Goal: Book appointment/travel/reservation

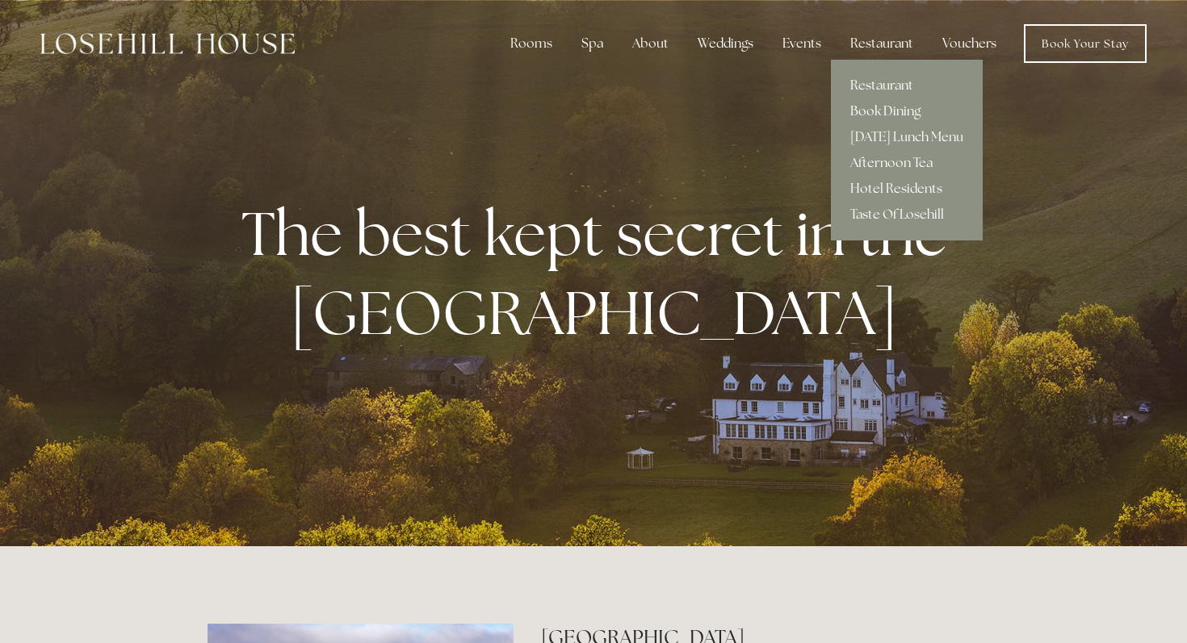
click at [883, 112] on link "Book Dining" at bounding box center [907, 111] width 152 height 26
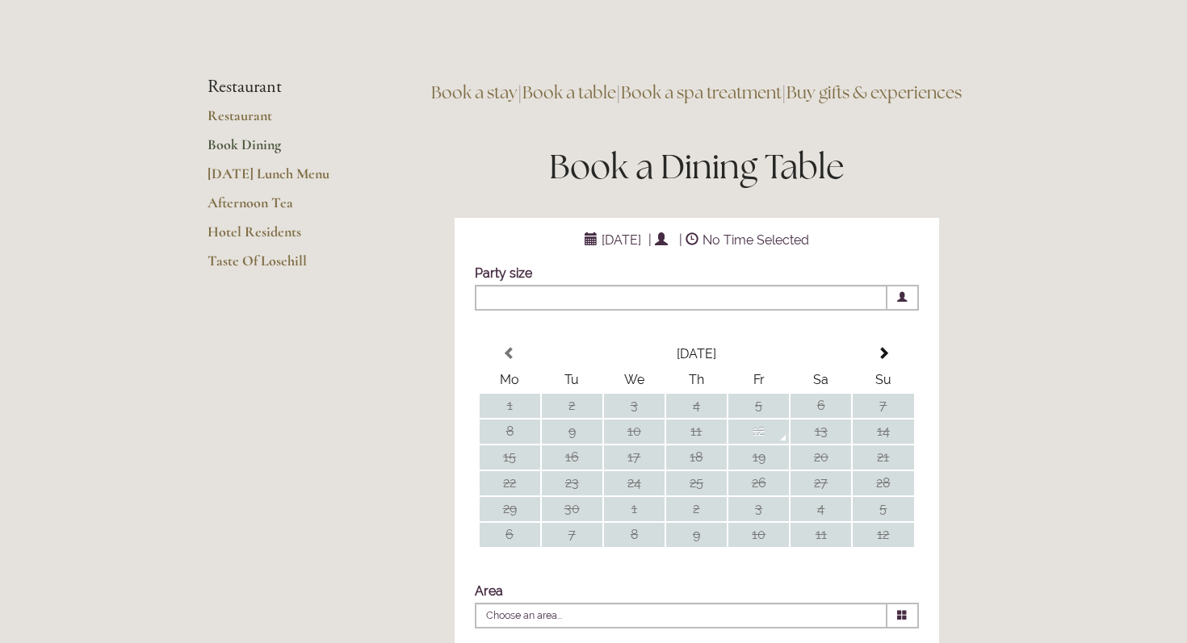
scroll to position [86, 0]
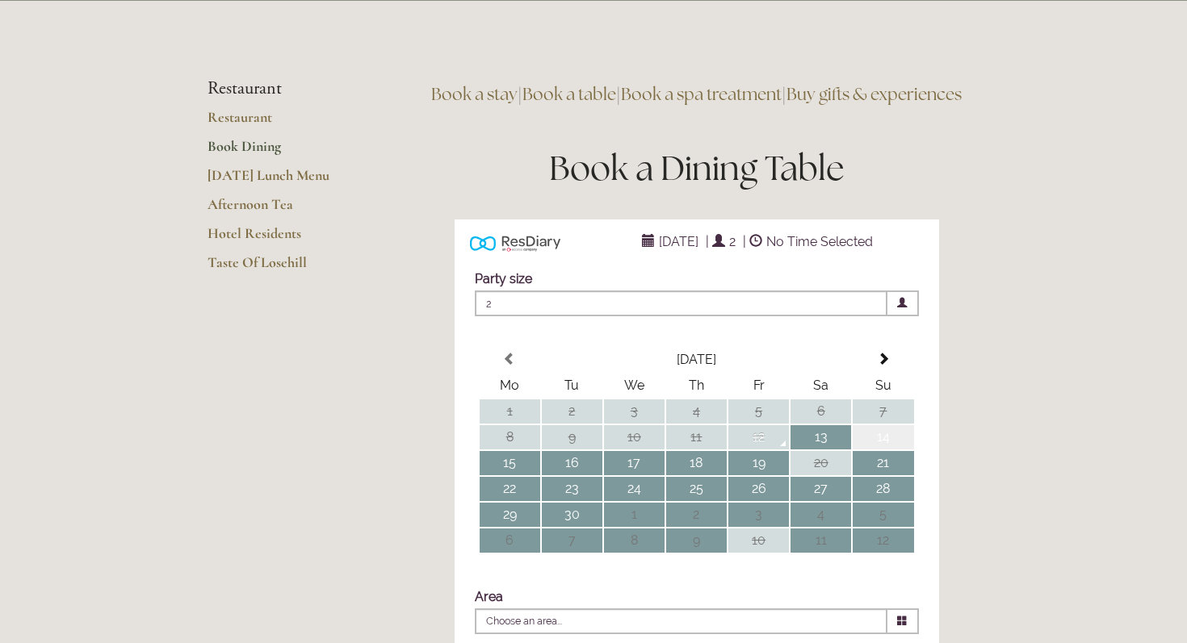
click at [885, 450] on td "14" at bounding box center [882, 437] width 61 height 24
type input "Any Area"
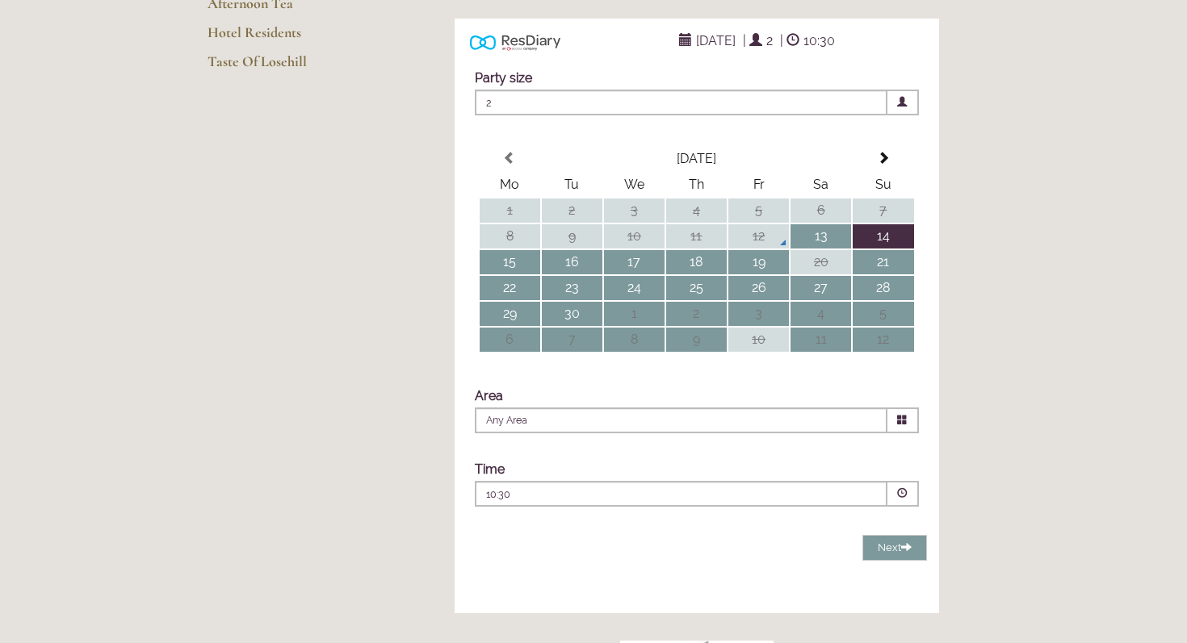
scroll to position [291, 0]
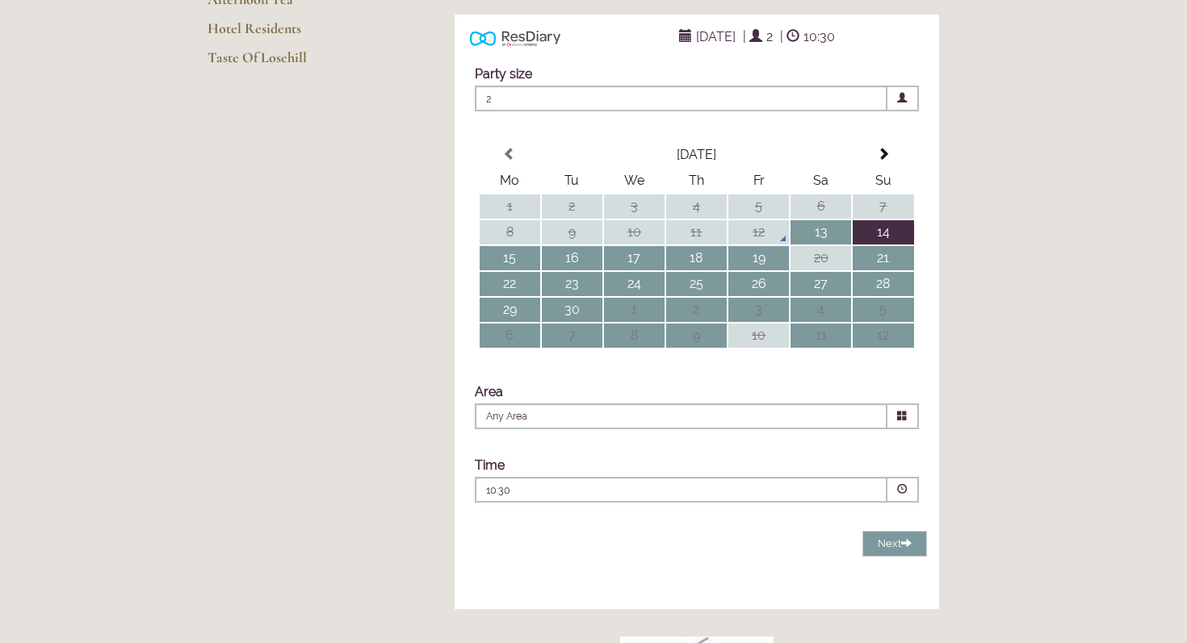
click at [895, 429] on span at bounding box center [902, 417] width 31 height 26
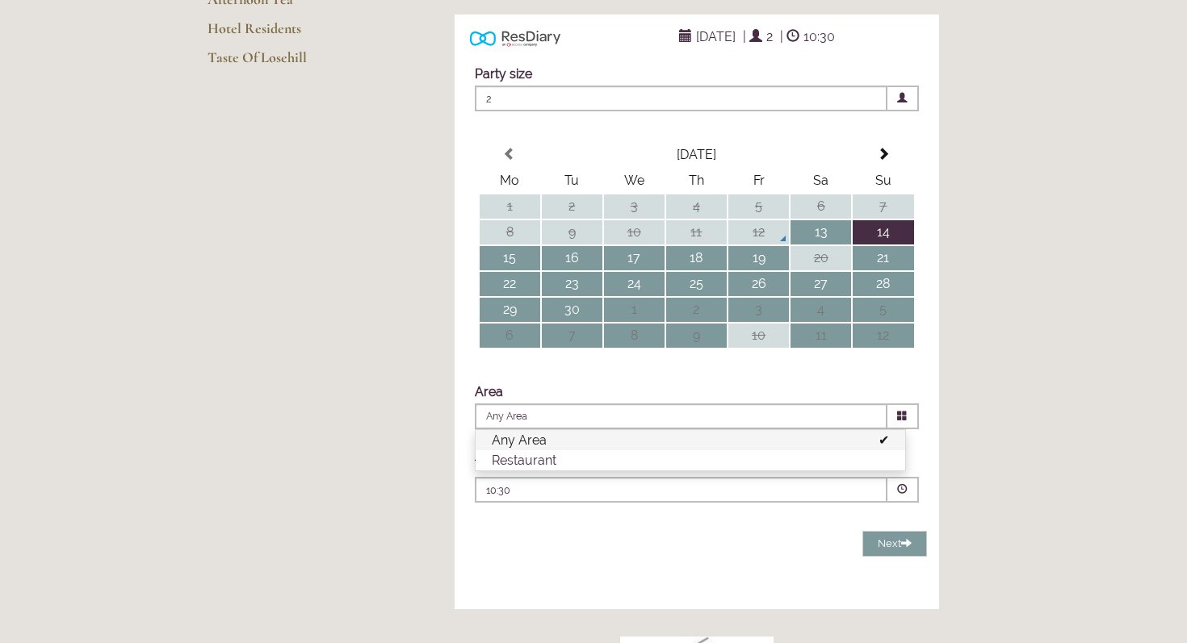
click at [895, 429] on span at bounding box center [902, 417] width 31 height 26
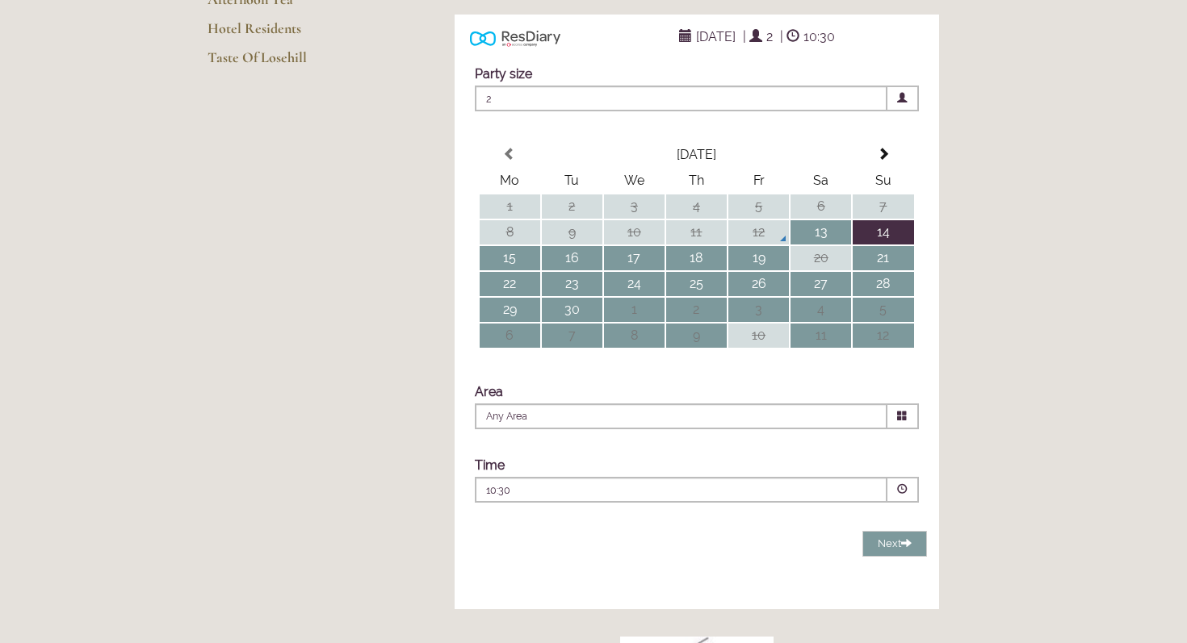
click at [851, 505] on div "10:30 Combined Shape Join Standby List" at bounding box center [681, 495] width 390 height 22
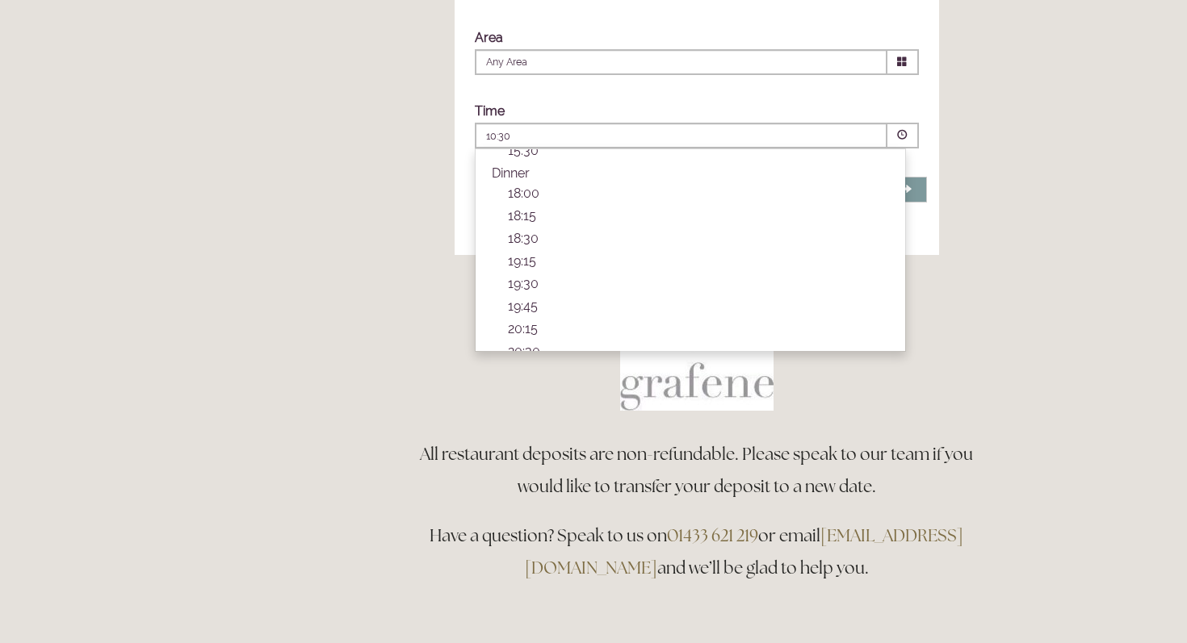
scroll to position [647, 0]
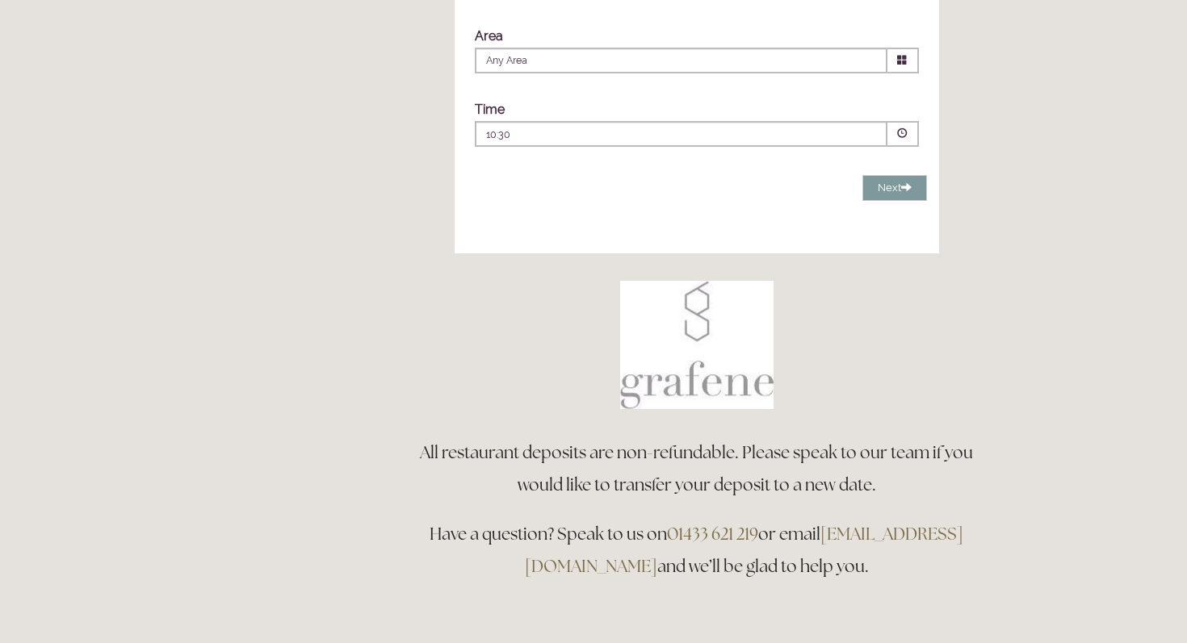
click at [1071, 394] on div "Rooms Rooms Your Stay Book a stay Offers Spa" at bounding box center [593, 488] width 1187 height 2271
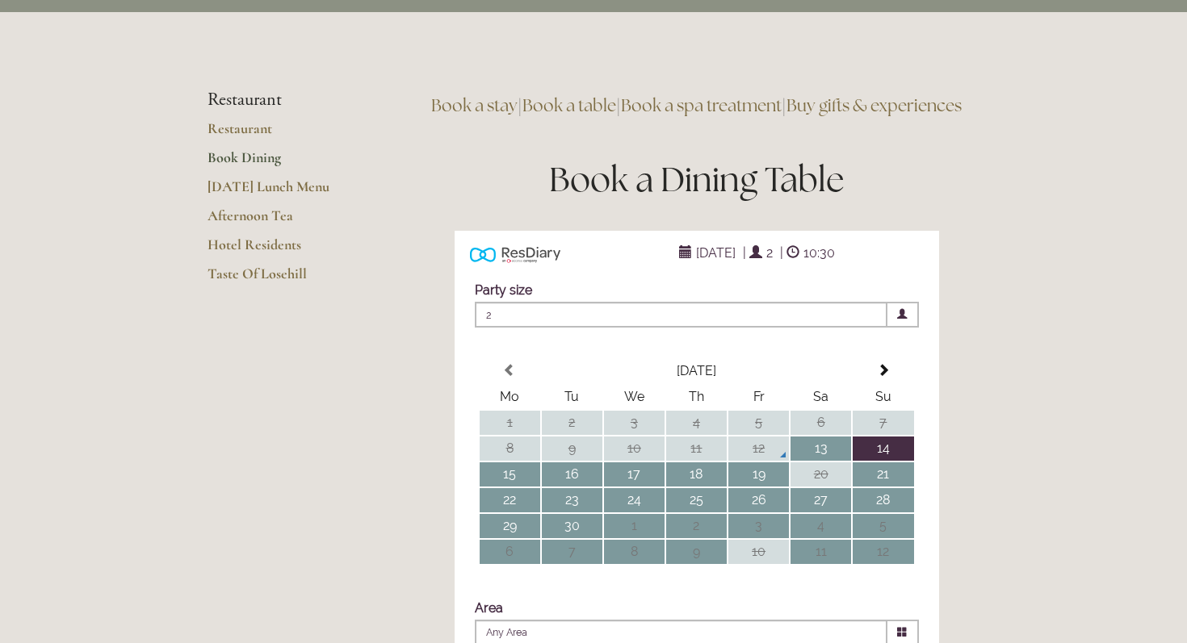
scroll to position [0, 0]
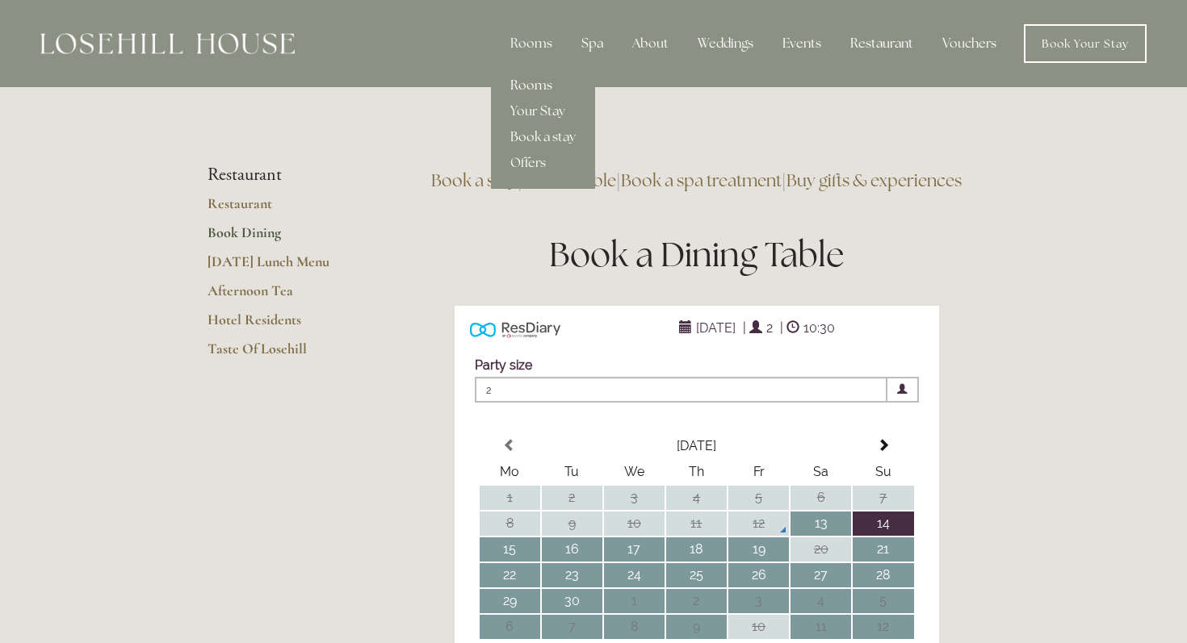
click at [538, 86] on link "Rooms" at bounding box center [543, 86] width 104 height 26
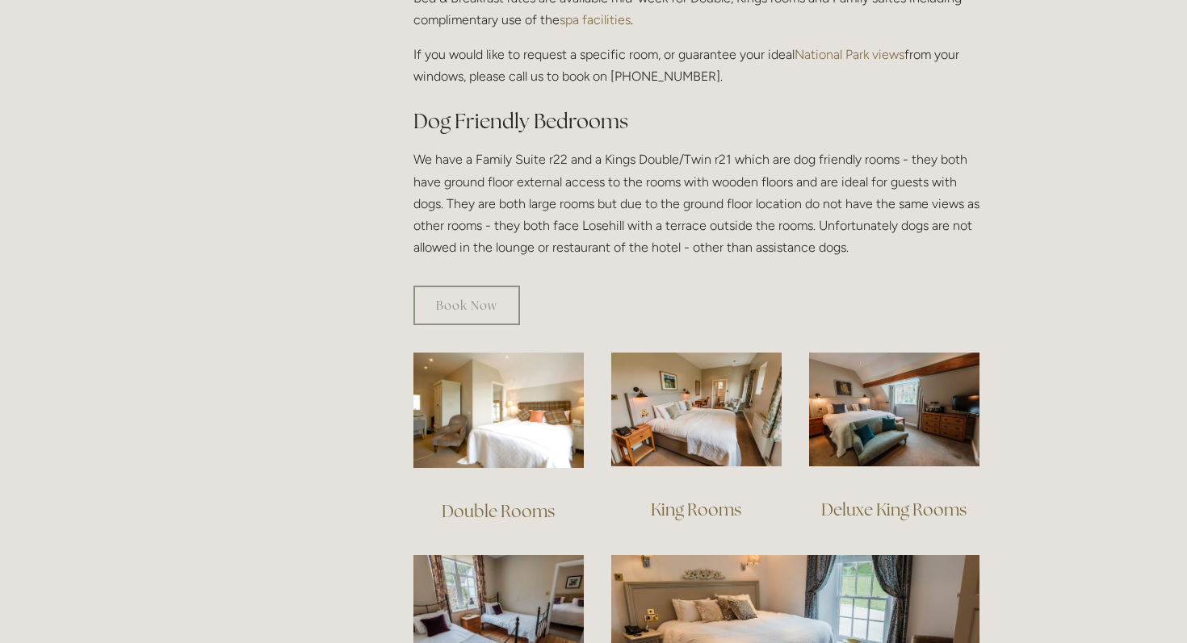
scroll to position [842, 0]
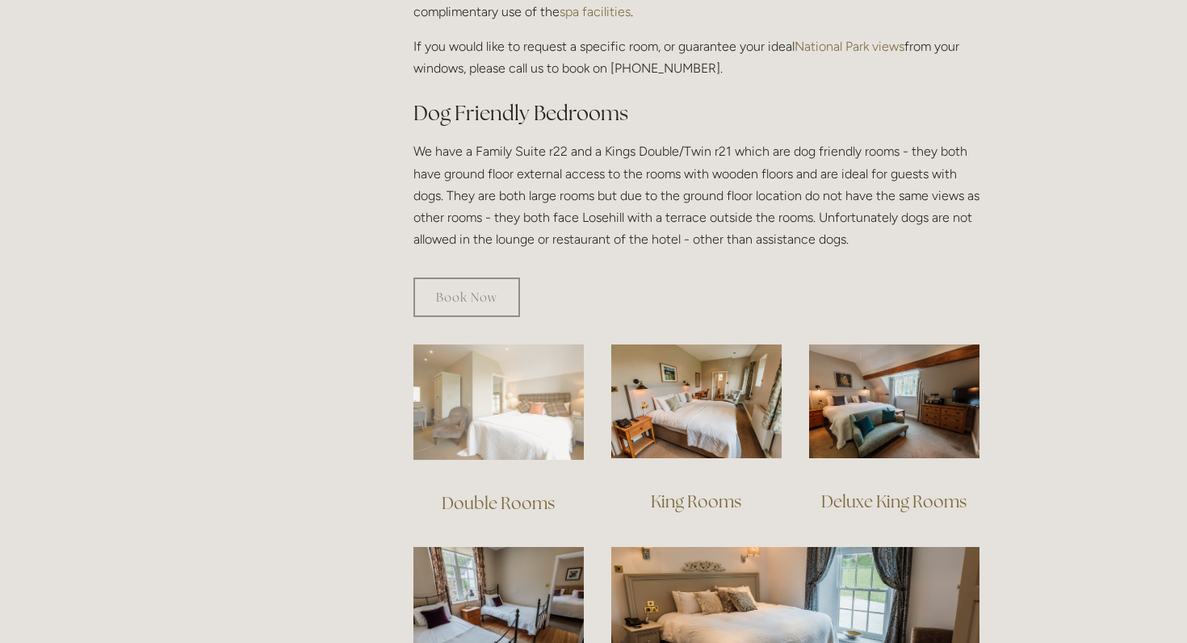
click at [489, 400] on img at bounding box center [498, 402] width 170 height 115
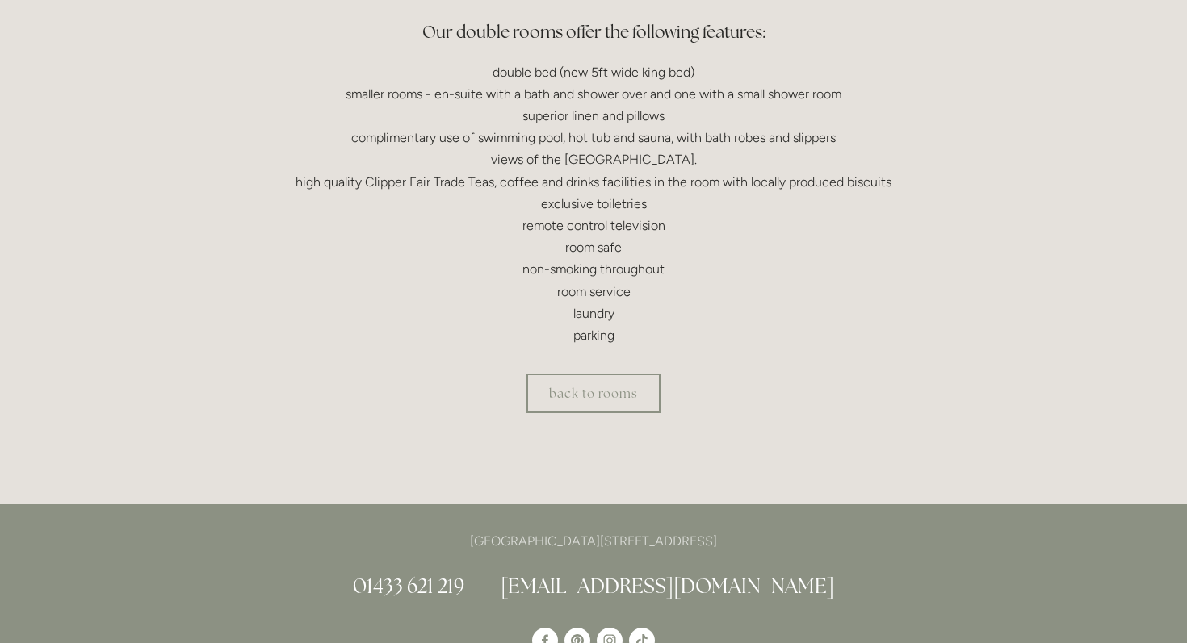
scroll to position [501, 0]
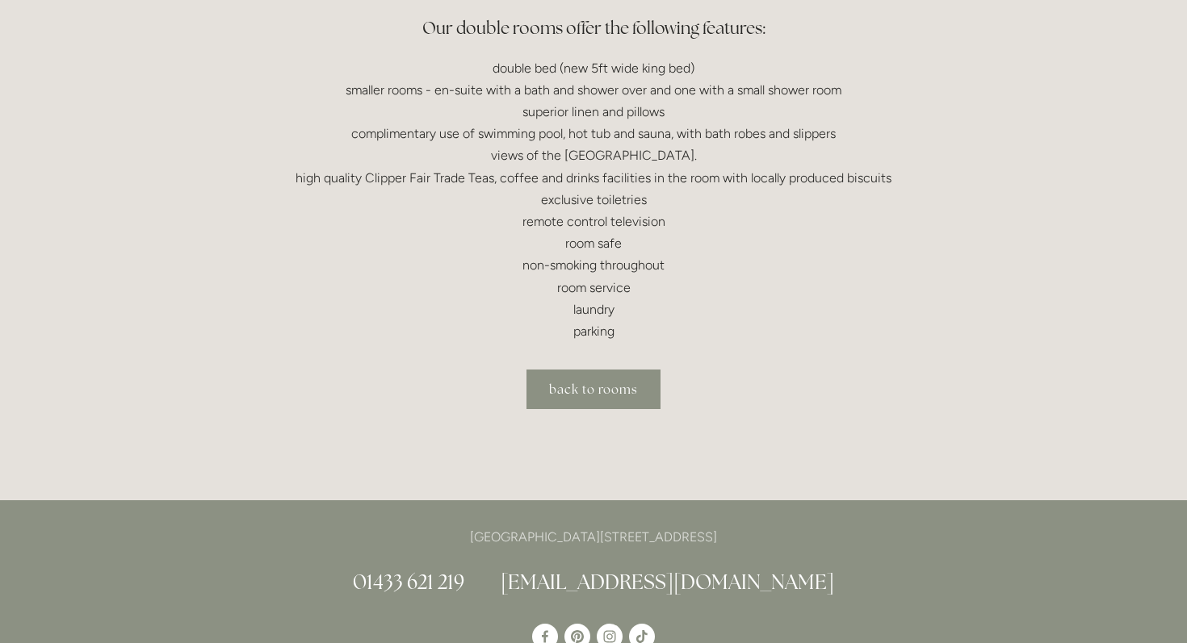
click at [588, 388] on link "back to rooms" at bounding box center [593, 390] width 134 height 40
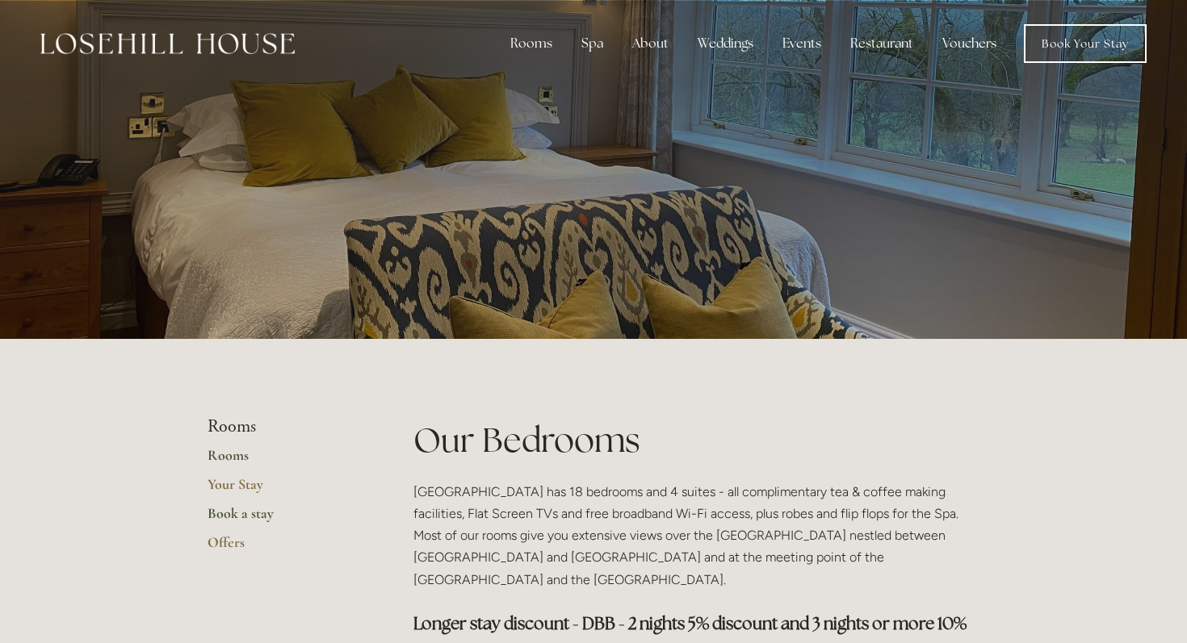
click at [252, 512] on link "Book a stay" at bounding box center [284, 519] width 154 height 29
